Goal: Task Accomplishment & Management: Use online tool/utility

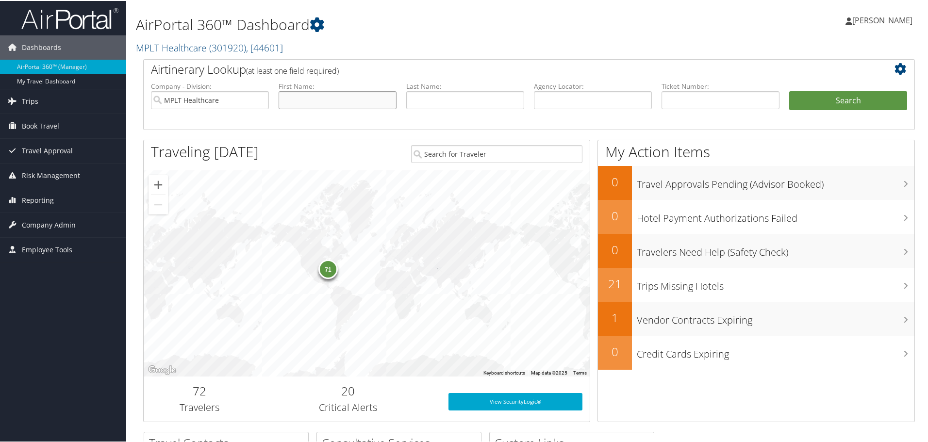
click at [299, 102] on input "text" at bounding box center [338, 99] width 118 height 18
type input "rajeel"
click at [428, 98] on input "text" at bounding box center [465, 99] width 118 height 18
type input "imran"
click at [824, 98] on button "Search" at bounding box center [848, 99] width 118 height 19
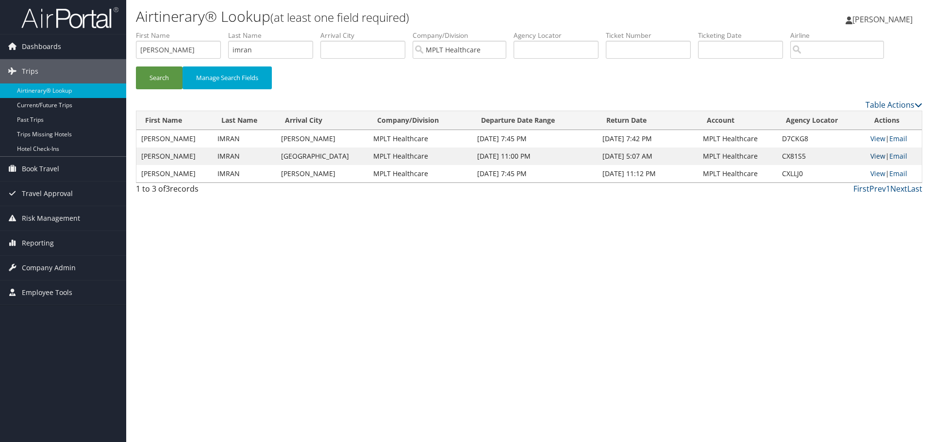
click at [876, 156] on link "View" at bounding box center [877, 155] width 15 height 9
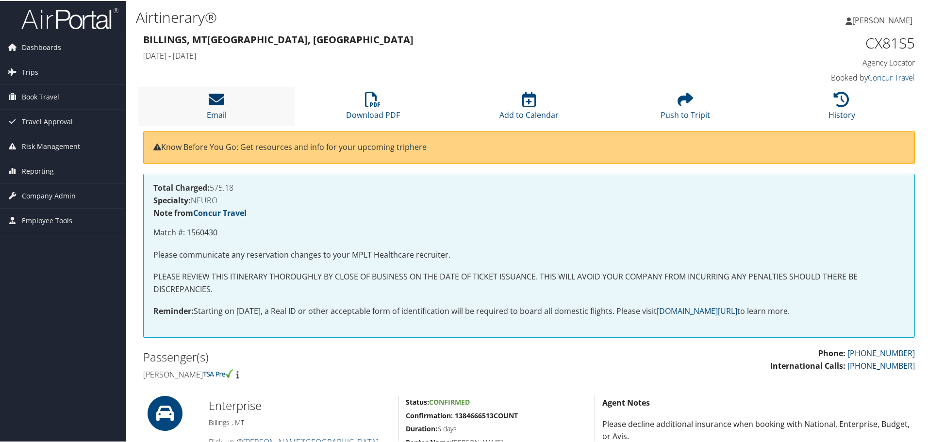
click at [209, 96] on icon at bounding box center [217, 99] width 16 height 16
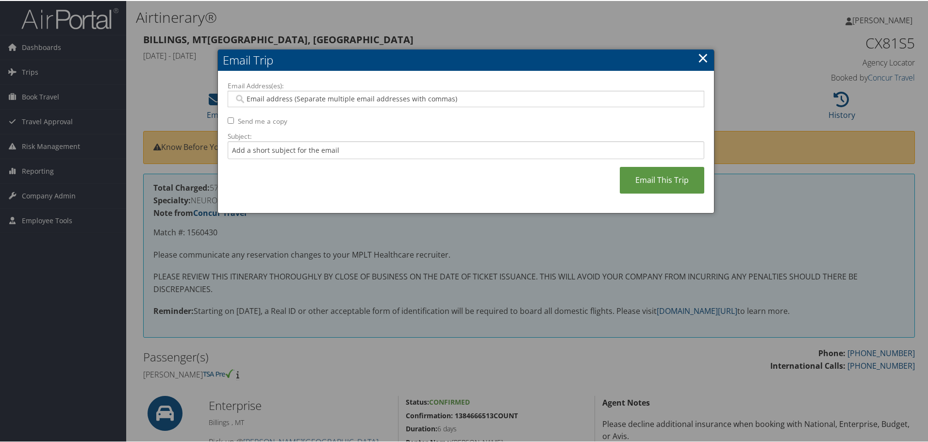
click at [268, 97] on input "Email Address(es):" at bounding box center [466, 98] width 464 height 10
type input "trave"
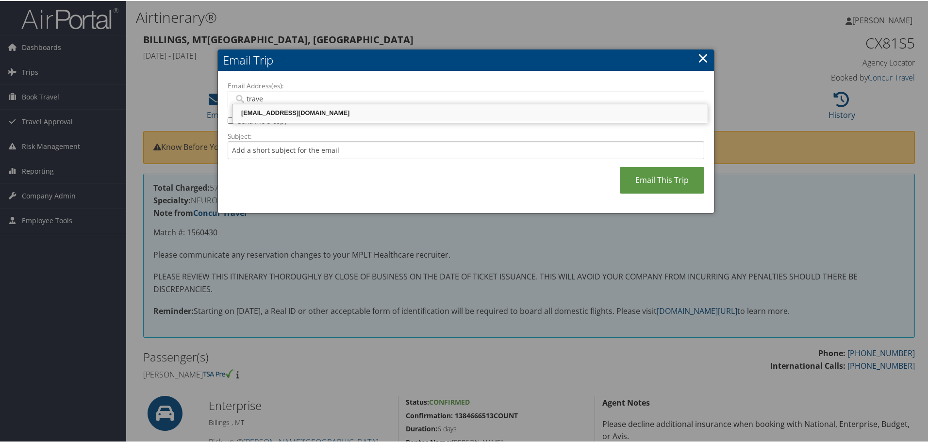
click at [268, 108] on div "[EMAIL_ADDRESS][DOMAIN_NAME]" at bounding box center [470, 112] width 472 height 10
type input "[EMAIL_ADDRESS][DOMAIN_NAME]"
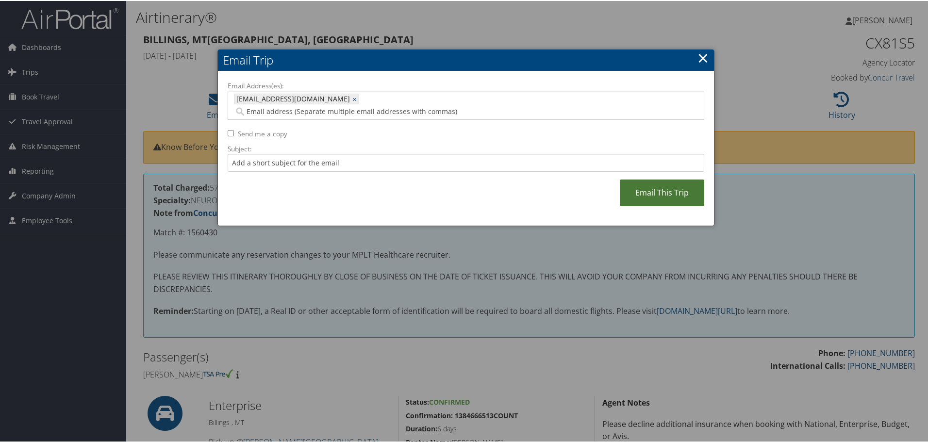
click at [650, 182] on link "Email This Trip" at bounding box center [662, 192] width 84 height 27
